Goal: Navigation & Orientation: Find specific page/section

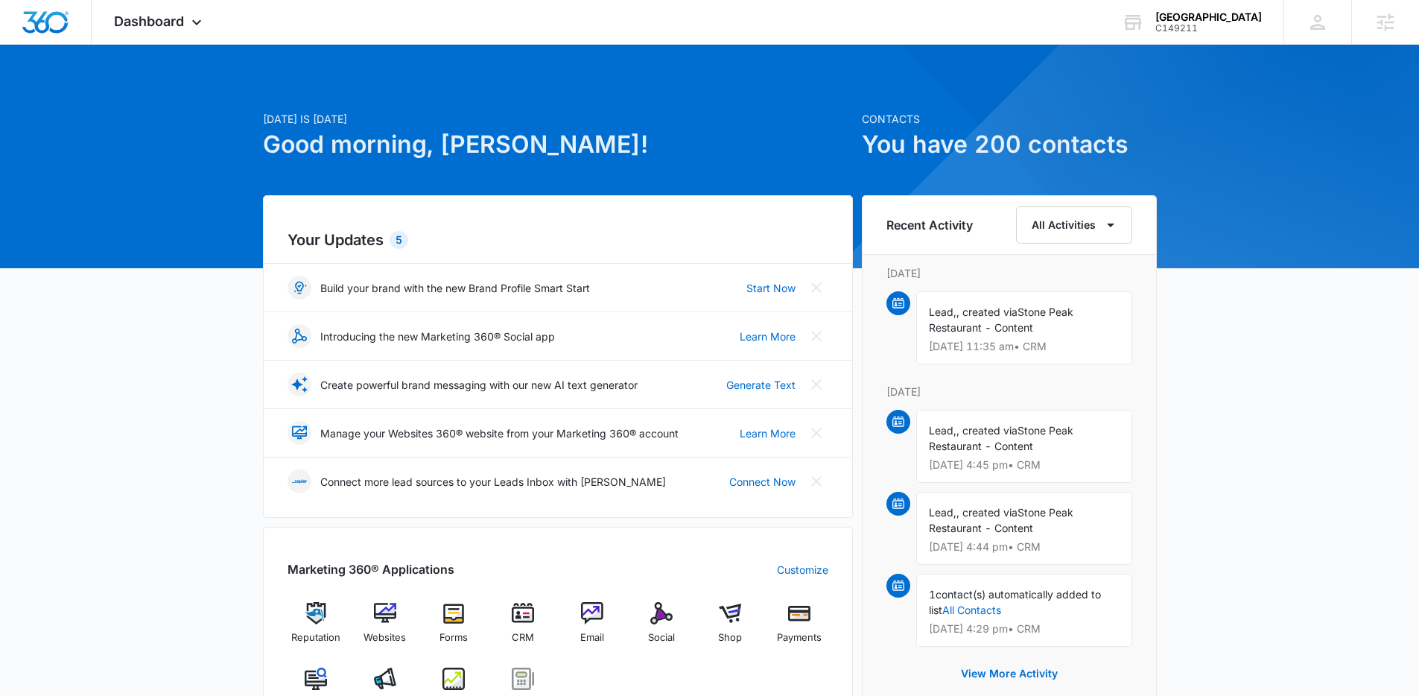
scroll to position [461, 0]
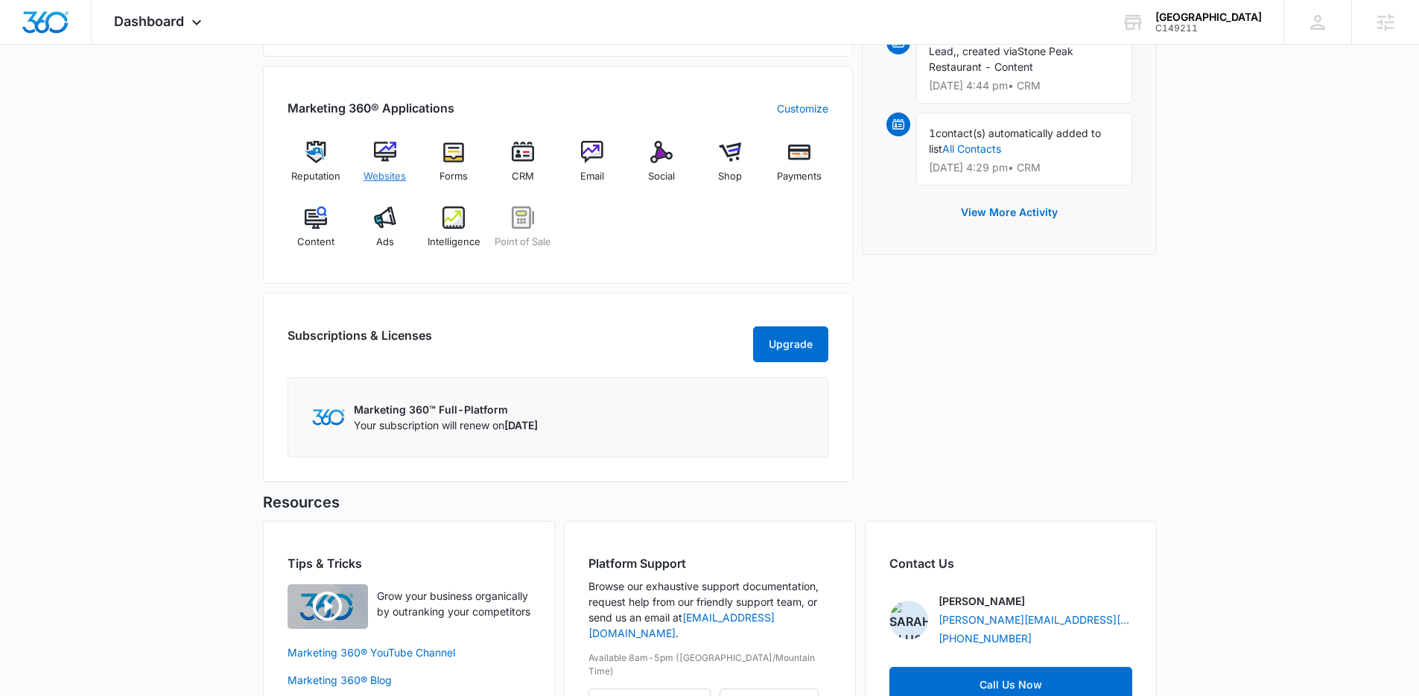
click at [382, 174] on span "Websites" at bounding box center [385, 176] width 42 height 15
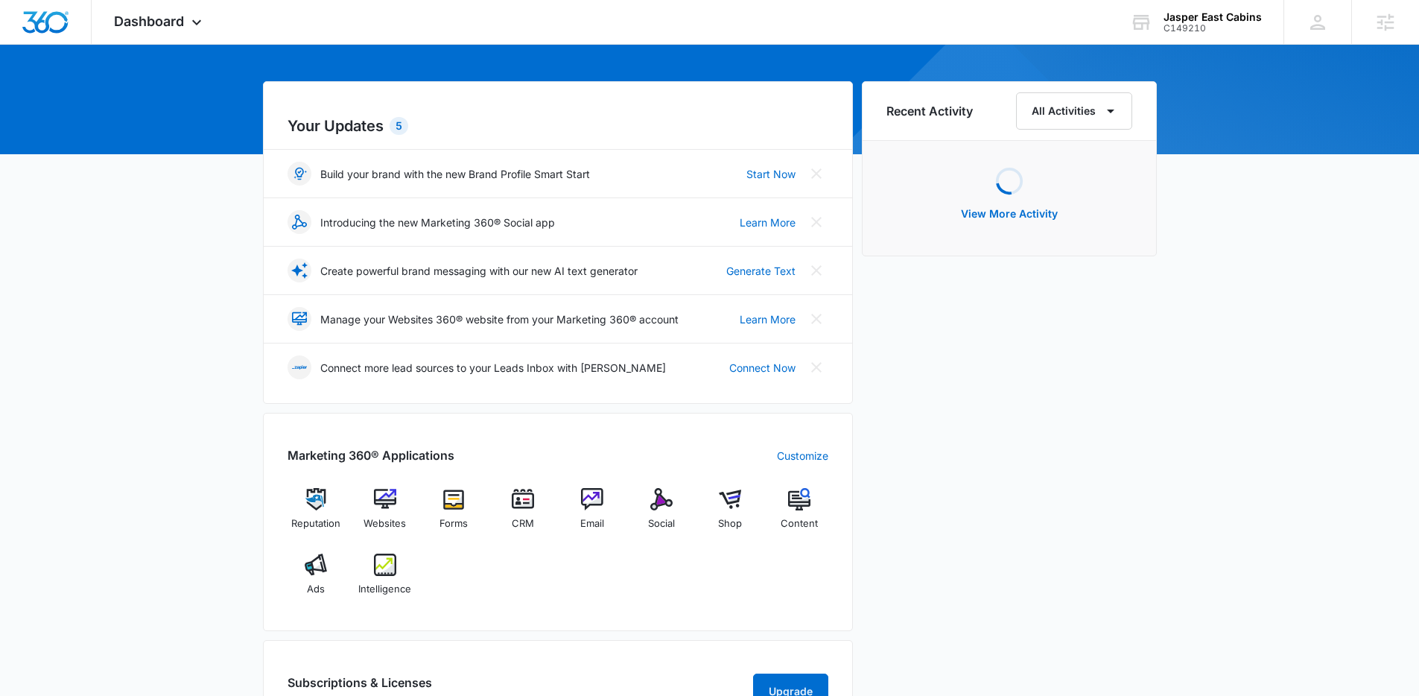
scroll to position [276, 0]
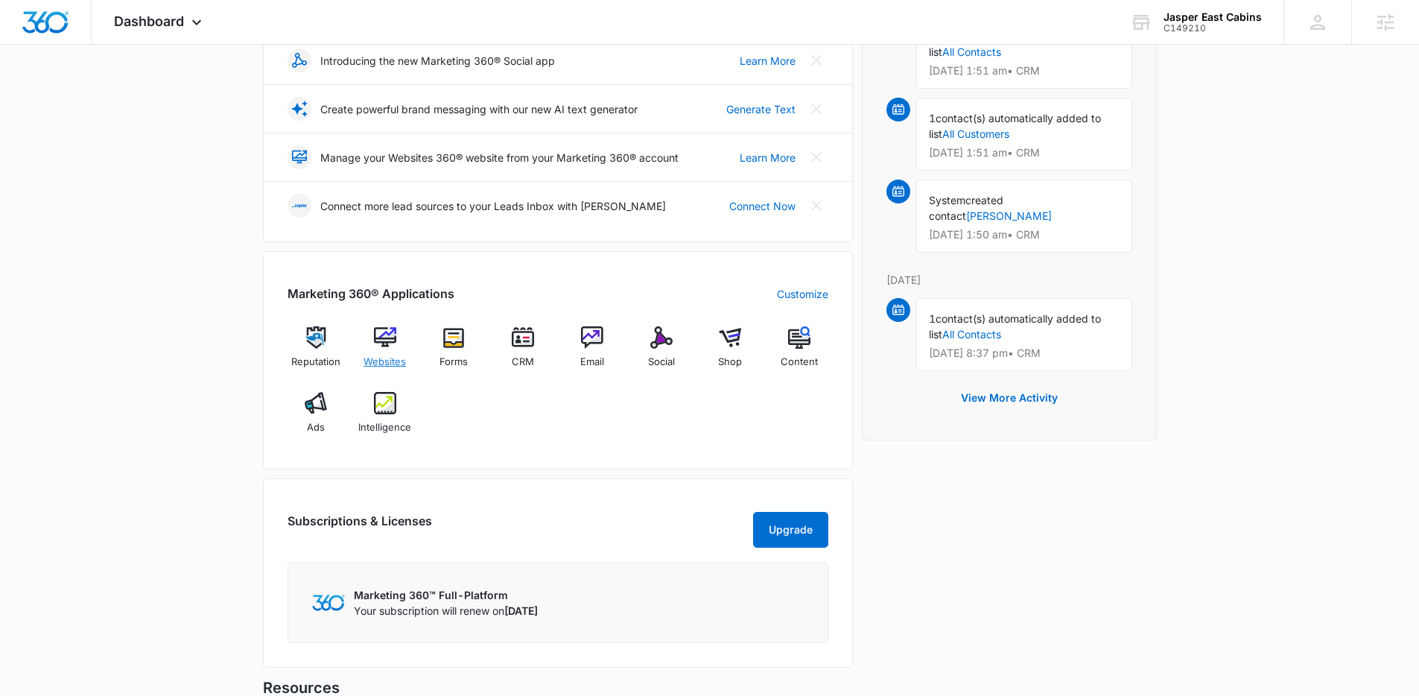
click at [378, 361] on span "Websites" at bounding box center [385, 362] width 42 height 15
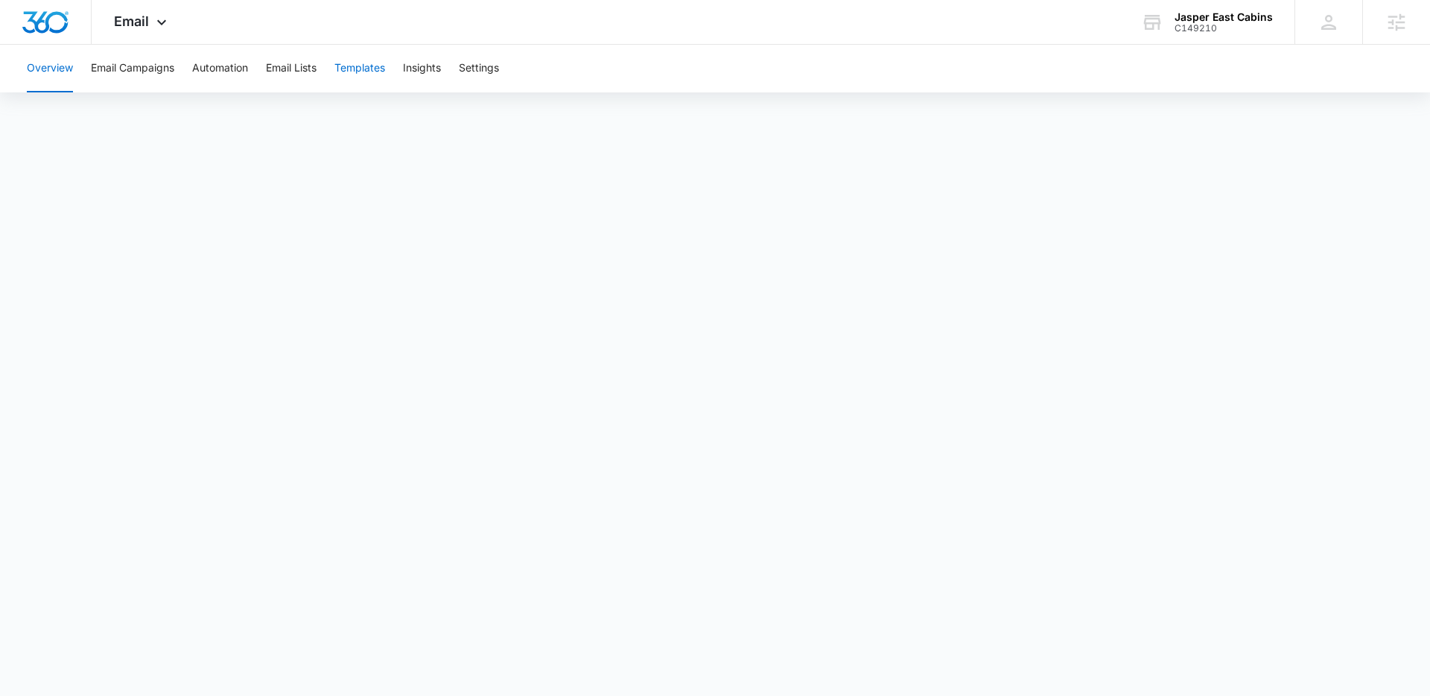
click at [366, 70] on button "Templates" at bounding box center [360, 69] width 51 height 48
drag, startPoint x: 208, startPoint y: 69, endPoint x: 226, endPoint y: 101, distance: 37.1
click at [208, 69] on button "Automation" at bounding box center [220, 69] width 56 height 48
drag, startPoint x: 57, startPoint y: 71, endPoint x: 118, endPoint y: 99, distance: 66.7
click at [57, 71] on button "Overview" at bounding box center [50, 69] width 46 height 48
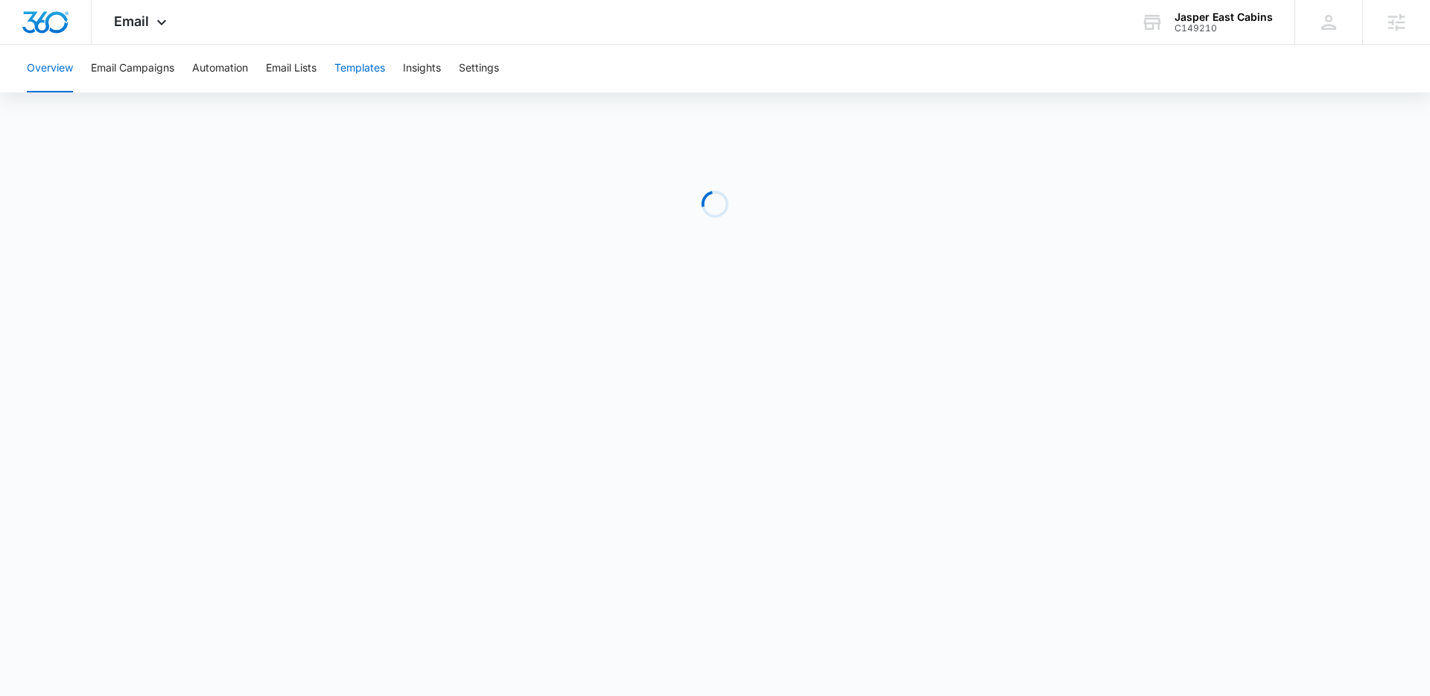
click at [373, 74] on button "Templates" at bounding box center [360, 69] width 51 height 48
